Goal: Information Seeking & Learning: Learn about a topic

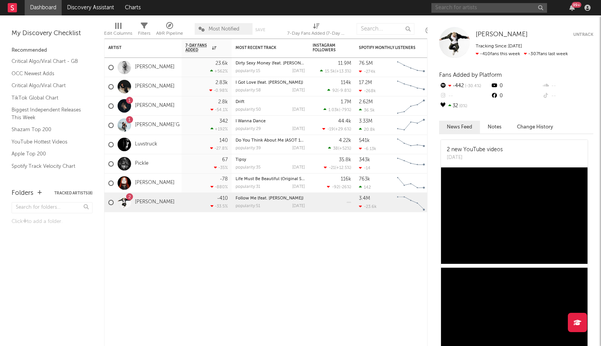
click at [472, 4] on input "text" at bounding box center [489, 8] width 116 height 10
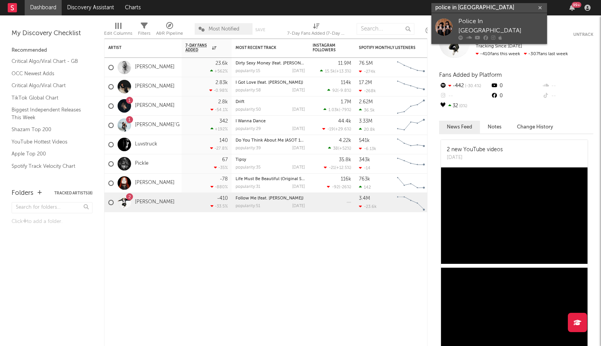
type input "police in [GEOGRAPHIC_DATA]"
click at [497, 25] on div "Police In [GEOGRAPHIC_DATA]" at bounding box center [500, 26] width 85 height 19
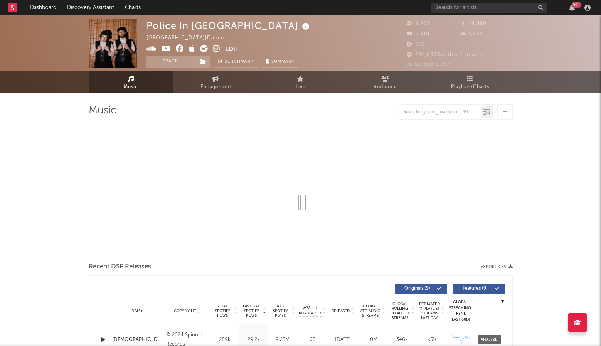
select select "1w"
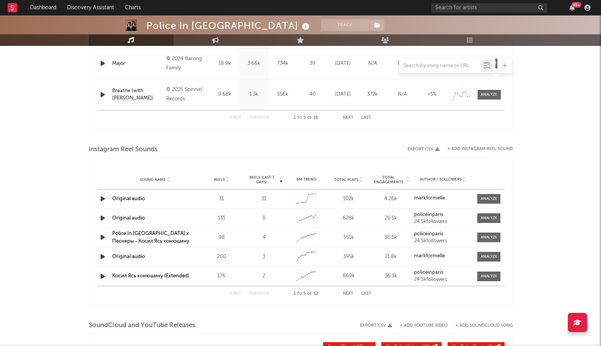
scroll to position [635, 0]
